Goal: Information Seeking & Learning: Check status

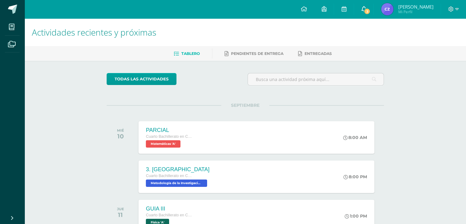
click at [365, 9] on span "3" at bounding box center [367, 11] width 7 height 7
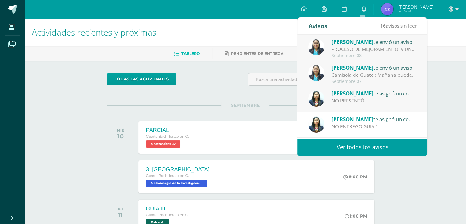
click at [359, 49] on div "PROCESO DE MEJORAMIENTO IV UNIDAD: Bendiciones a cada uno El día de hoy estará …" at bounding box center [374, 49] width 85 height 7
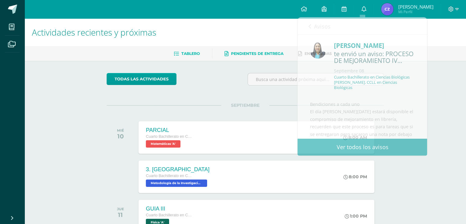
click at [262, 58] on link "Pendientes de entrega" at bounding box center [254, 54] width 59 height 10
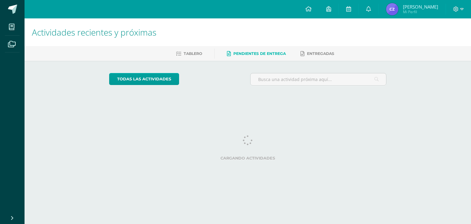
click at [7, 32] on span at bounding box center [12, 27] width 14 height 14
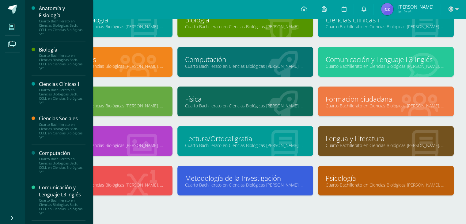
scroll to position [50, 0]
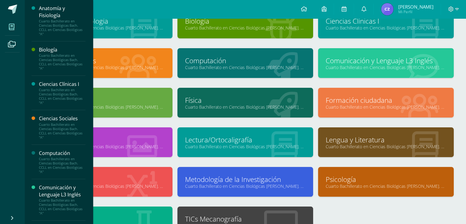
click at [226, 93] on div "Física Cuarto Bachillerato en Ciencias Biológicas [PERSON_NAME]. CCLL en Cienci…" at bounding box center [245, 103] width 136 height 30
click at [222, 98] on link "Física" at bounding box center [245, 100] width 120 height 10
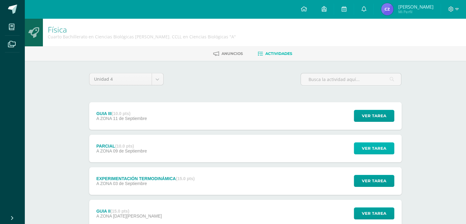
click at [359, 152] on button "Ver tarea" at bounding box center [374, 148] width 40 height 12
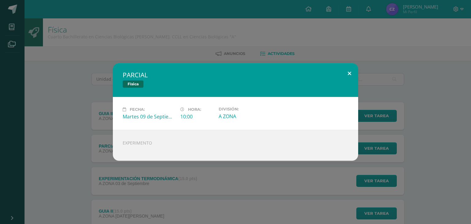
click at [347, 71] on button at bounding box center [349, 73] width 17 height 21
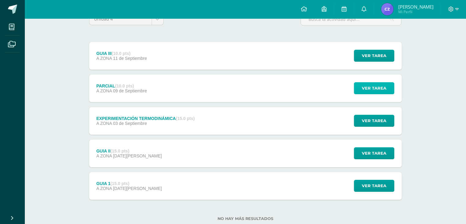
scroll to position [77, 0]
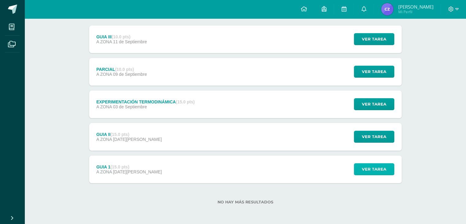
click at [359, 164] on button "Ver tarea" at bounding box center [374, 169] width 40 height 12
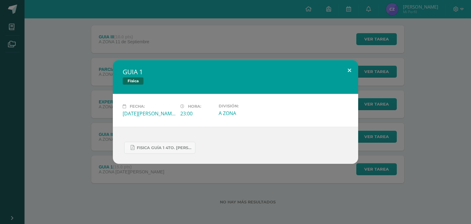
click at [349, 68] on button at bounding box center [349, 70] width 17 height 21
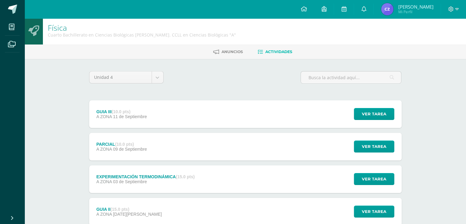
scroll to position [0, 0]
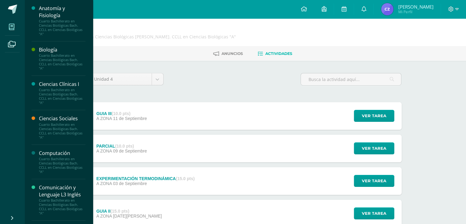
click at [12, 28] on icon at bounding box center [12, 27] width 6 height 6
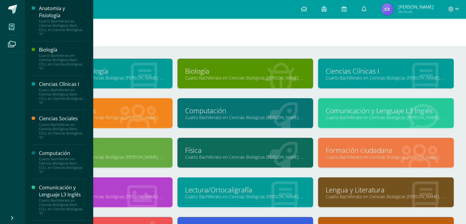
click at [13, 33] on span at bounding box center [12, 27] width 14 height 14
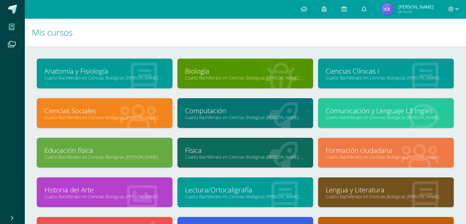
scroll to position [71, 0]
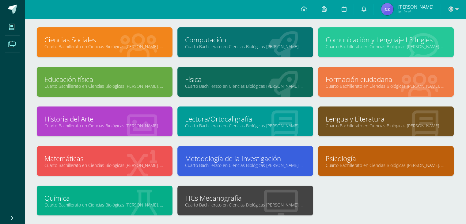
click at [9, 49] on span at bounding box center [12, 44] width 14 height 14
